Goal: Task Accomplishment & Management: Use online tool/utility

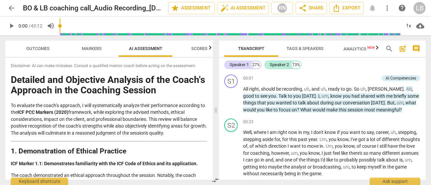
scroll to position [2946, 0]
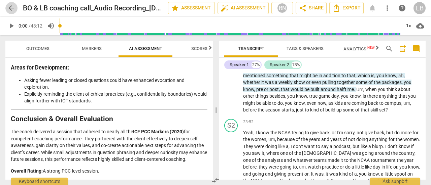
click at [10, 7] on span "arrow_back" at bounding box center [11, 8] width 8 height 8
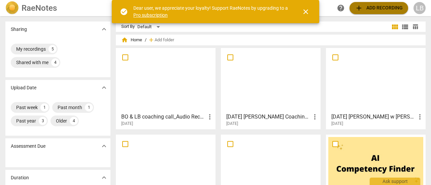
click at [380, 6] on span "add Add recording" at bounding box center [379, 8] width 48 height 8
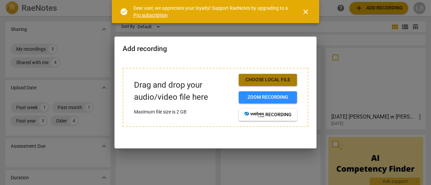
click at [267, 77] on span "Choose local file" at bounding box center [267, 80] width 47 height 7
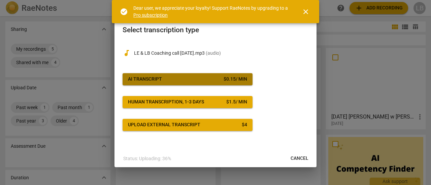
click at [191, 77] on span "AI Transcript $ 0.15 / min" at bounding box center [187, 79] width 119 height 7
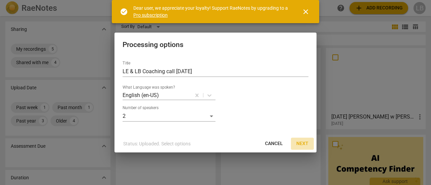
click at [303, 145] on span "Next" at bounding box center [302, 144] width 12 height 7
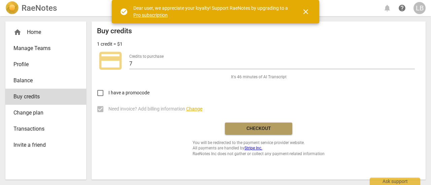
click at [261, 127] on span "Checkout" at bounding box center [258, 129] width 57 height 7
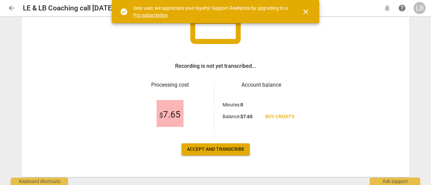
scroll to position [80, 0]
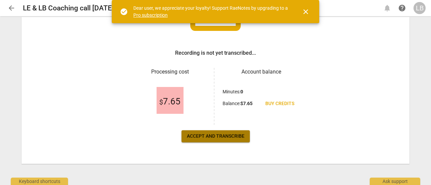
click at [215, 137] on span "Accept and transcribe" at bounding box center [216, 136] width 58 height 7
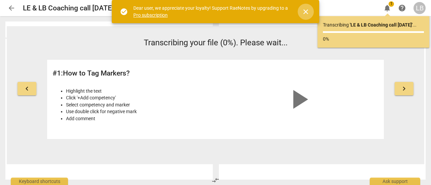
click at [305, 10] on span "close" at bounding box center [306, 12] width 8 height 8
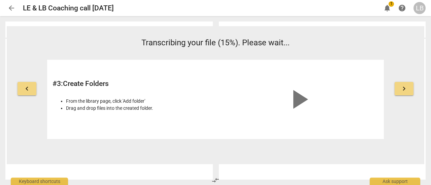
click at [413, 44] on div "keyboard_arrow_left Transcribing your file (15%). Please wait... # 3 : Create F…" at bounding box center [215, 88] width 417 height 102
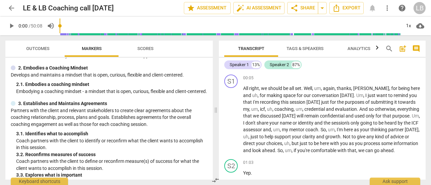
scroll to position [53, 0]
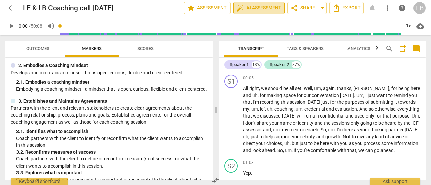
click at [263, 7] on span "auto_fix_high AI Assessment" at bounding box center [258, 8] width 45 height 8
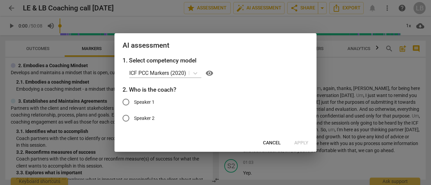
drag, startPoint x: 209, startPoint y: 40, endPoint x: 212, endPoint y: 46, distance: 7.5
click at [209, 47] on div "AI assessment" at bounding box center [215, 44] width 202 height 23
click at [272, 144] on span "Cancel" at bounding box center [272, 143] width 18 height 7
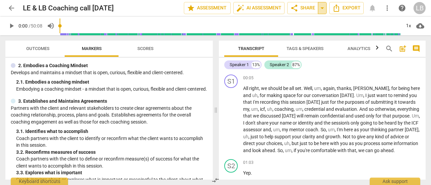
click at [324, 9] on span "arrow_drop_down" at bounding box center [322, 8] width 8 height 8
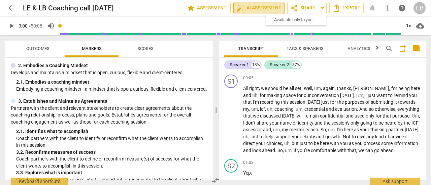
click at [264, 6] on span "auto_fix_high AI Assessment" at bounding box center [258, 8] width 45 height 8
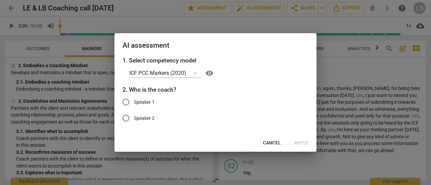
click at [126, 102] on input "Speaker 1" at bounding box center [126, 102] width 16 height 16
radio input "true"
click at [301, 143] on span "Apply" at bounding box center [301, 143] width 14 height 7
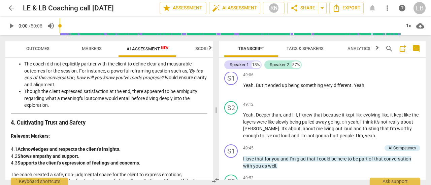
scroll to position [530, 0]
click at [193, 71] on em ""By the end of this conversation, how will you know you’ve made progress?"" at bounding box center [113, 75] width 178 height 12
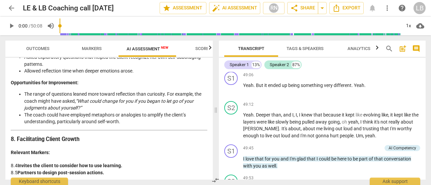
scroll to position [1179, 0]
